Goal: Task Accomplishment & Management: Use online tool/utility

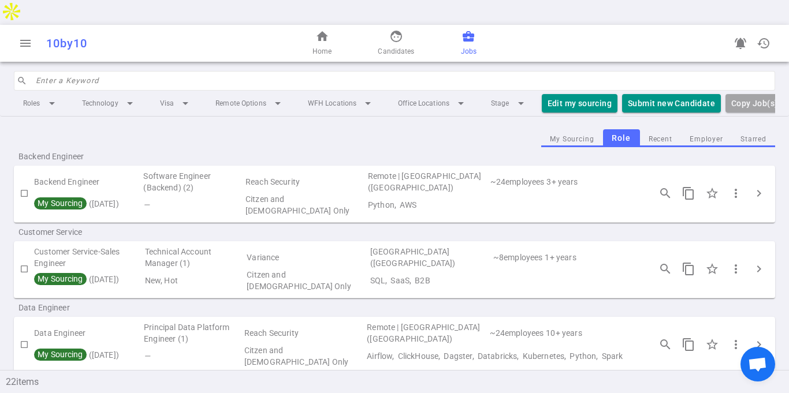
click at [364, 147] on div "Backend Engineer" at bounding box center [394, 156] width 761 height 18
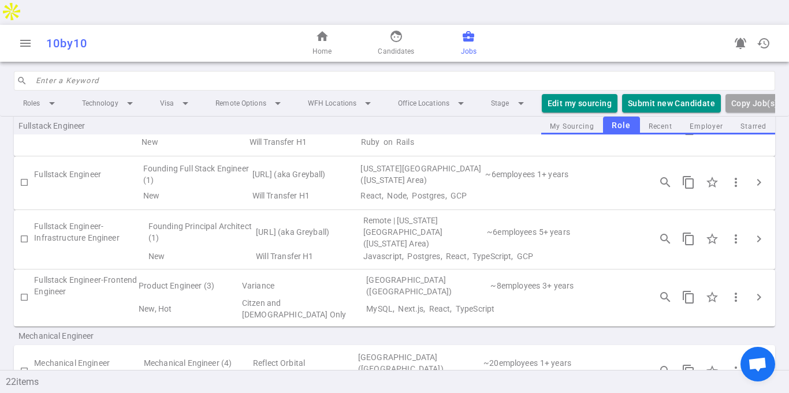
scroll to position [600, 0]
click at [735, 289] on span "more_vert" at bounding box center [735, 296] width 14 height 14
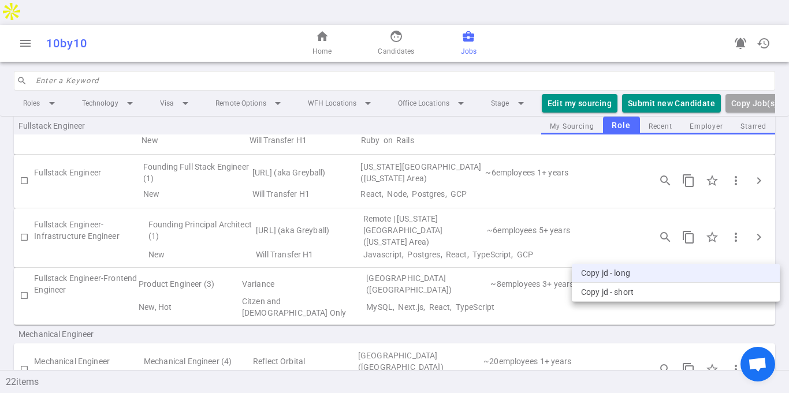
click at [629, 273] on li "Copy JD - long" at bounding box center [675, 273] width 208 height 19
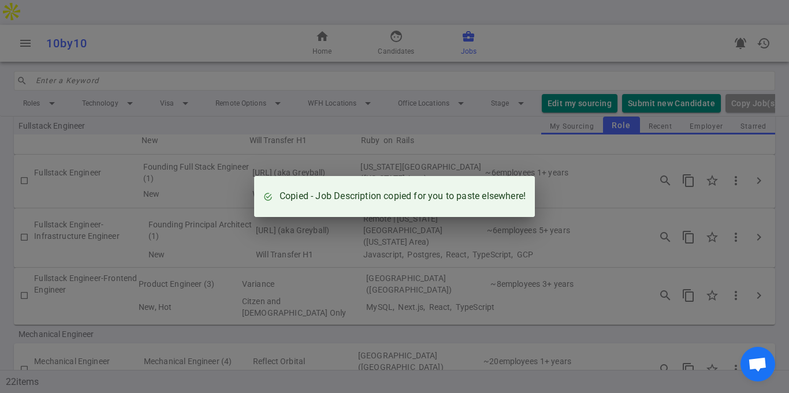
click at [594, 152] on div "Copied - Job Description copied for you to paste elsewhere!" at bounding box center [394, 196] width 789 height 393
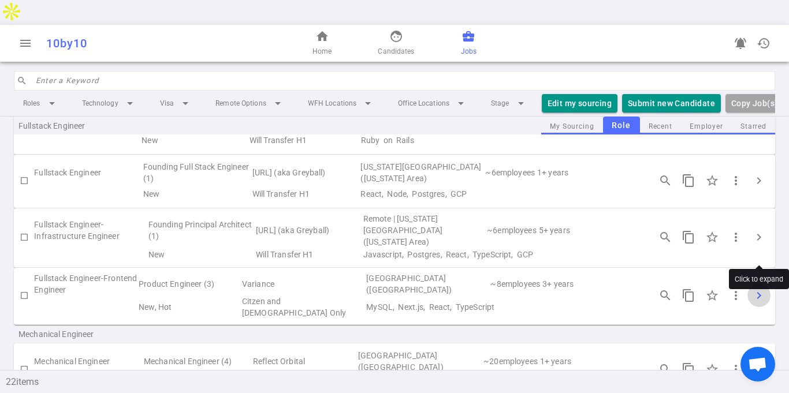
click at [754, 289] on span "chevron_right" at bounding box center [759, 296] width 14 height 14
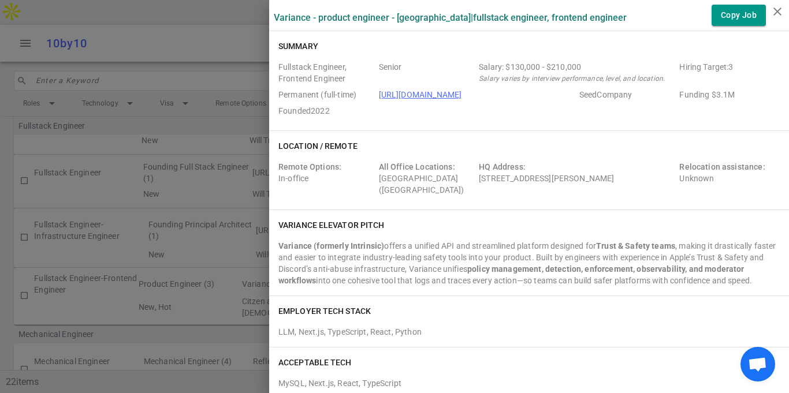
click at [541, 222] on div "Variance elevator pitch" at bounding box center [528, 225] width 501 height 12
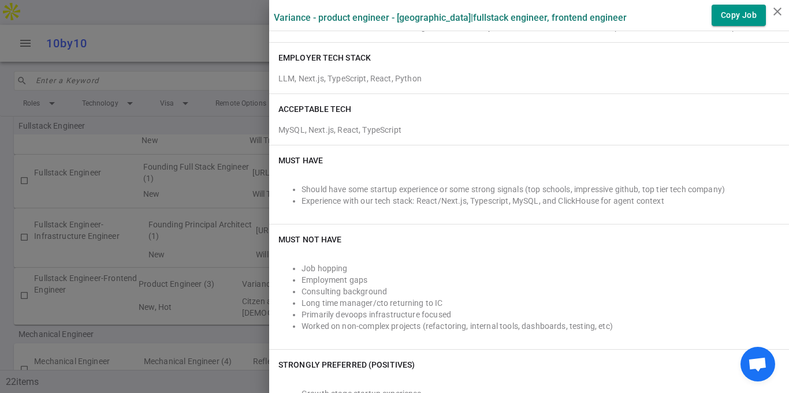
scroll to position [254, 0]
click at [453, 240] on div "Must NOT Have" at bounding box center [528, 239] width 501 height 12
click at [698, 155] on div "Must Have" at bounding box center [528, 160] width 501 height 12
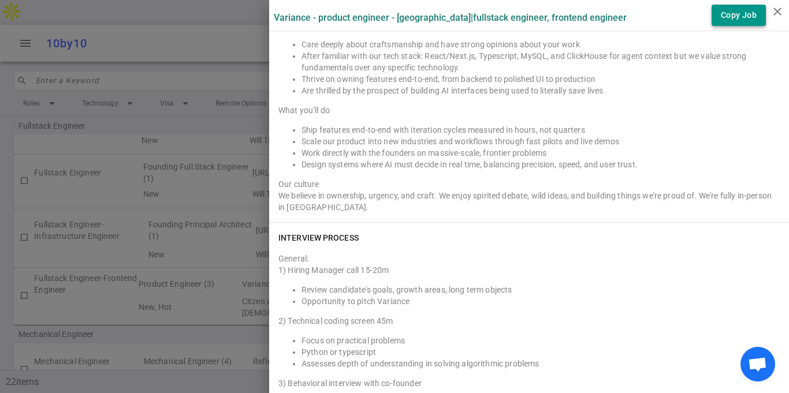
scroll to position [947, 0]
click at [776, 12] on icon "close" at bounding box center [777, 12] width 14 height 14
